Goal: Transaction & Acquisition: Purchase product/service

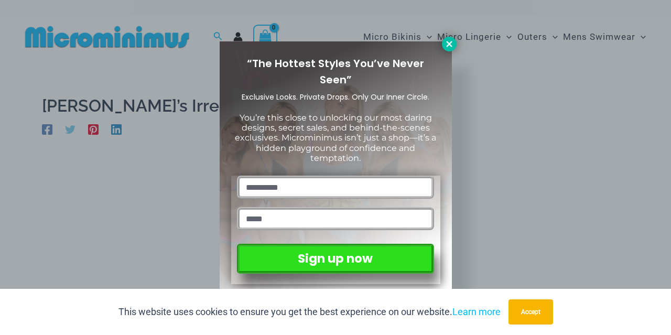
click at [451, 44] on icon at bounding box center [449, 44] width 6 height 6
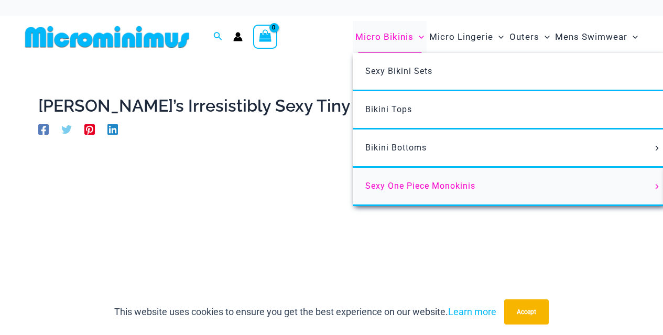
click at [446, 187] on span "Sexy One Piece Monokinis" at bounding box center [421, 186] width 110 height 10
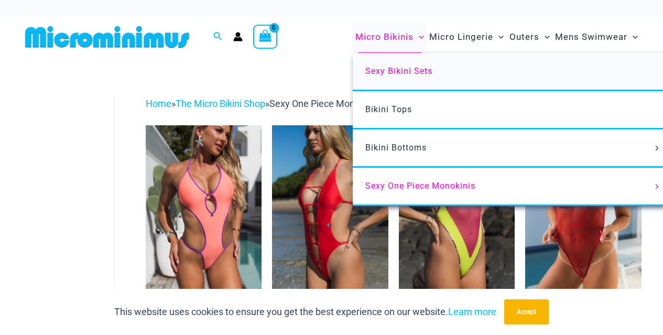
click at [404, 69] on span "Sexy Bikini Sets" at bounding box center [399, 71] width 67 height 10
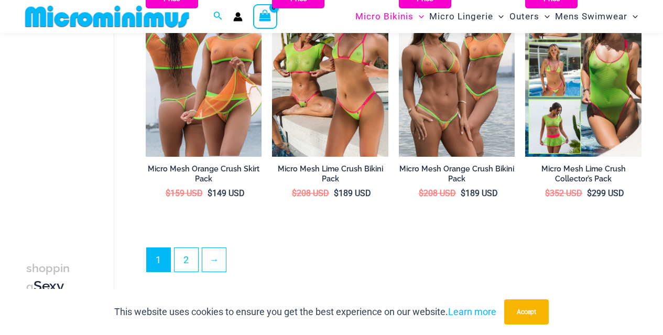
scroll to position [1931, 0]
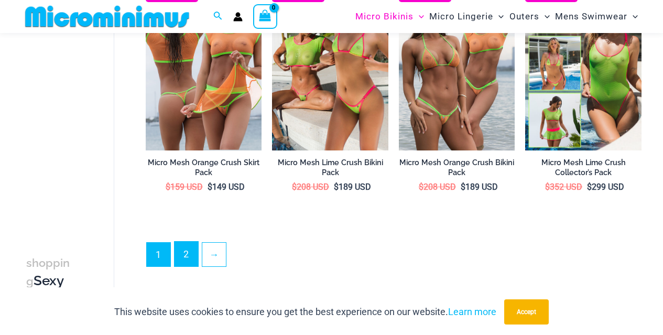
click at [186, 259] on link "2" at bounding box center [187, 254] width 24 height 25
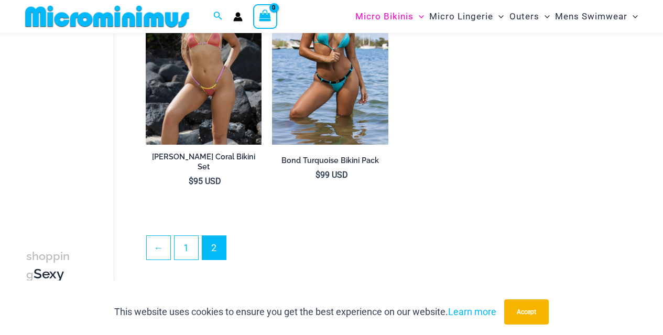
scroll to position [1668, 0]
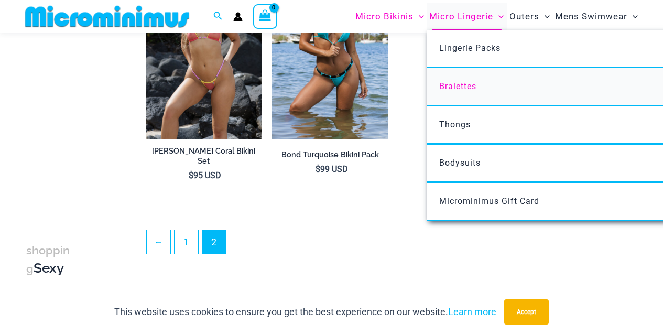
click at [457, 90] on span "Bralettes" at bounding box center [457, 86] width 37 height 10
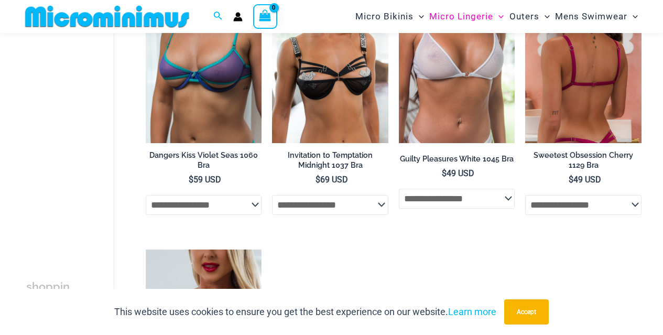
scroll to position [410, 0]
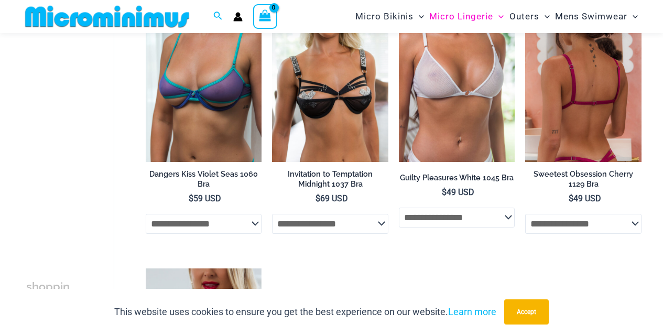
click at [580, 115] on img at bounding box center [583, 74] width 116 height 174
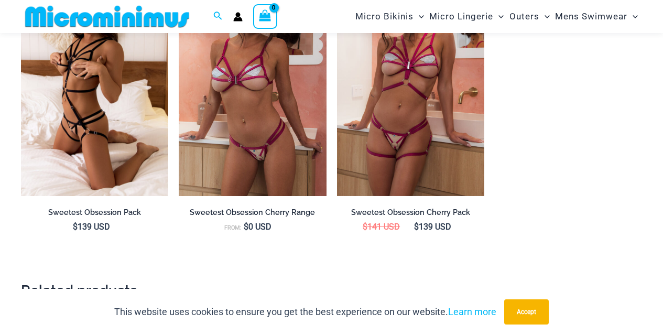
scroll to position [889, 0]
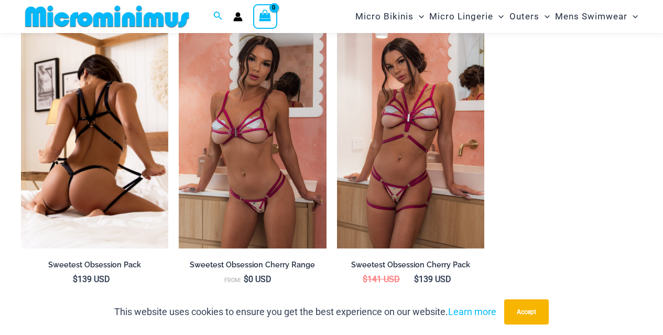
click at [73, 120] on img at bounding box center [94, 138] width 147 height 221
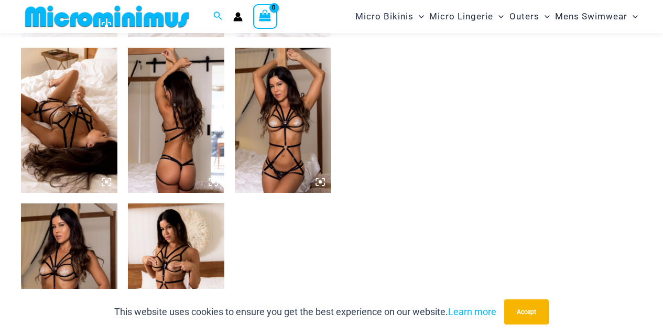
scroll to position [734, 0]
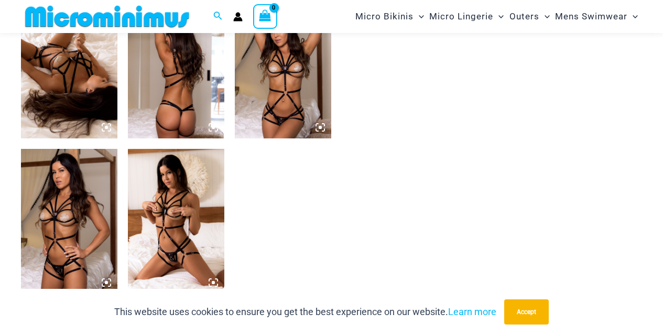
click at [181, 226] on img at bounding box center [176, 221] width 96 height 145
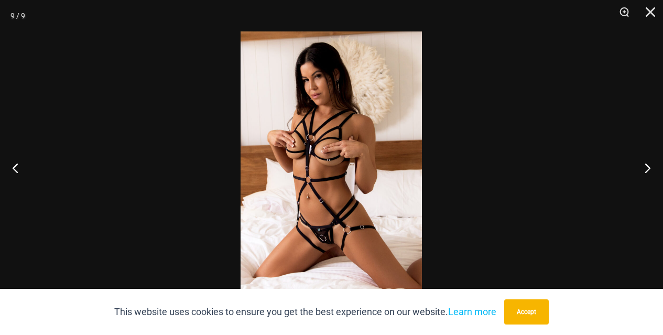
click at [339, 153] on img at bounding box center [331, 167] width 181 height 272
